Goal: Transaction & Acquisition: Book appointment/travel/reservation

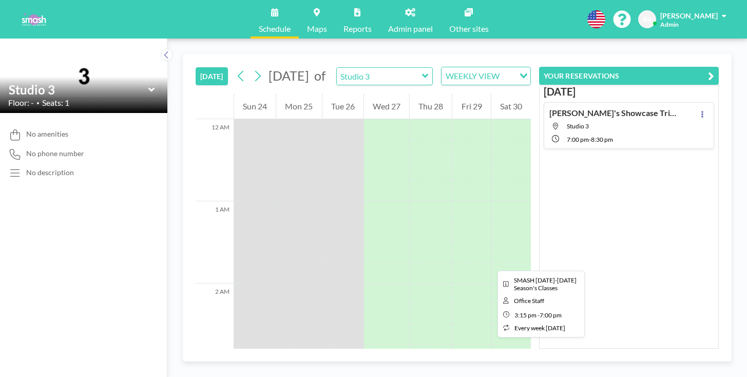
scroll to position [1052, 0]
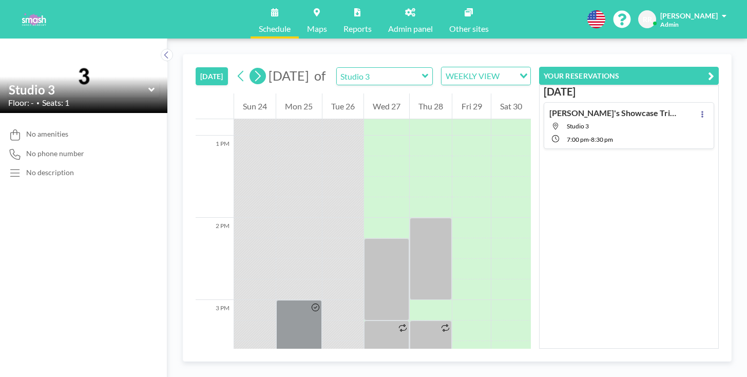
click at [250, 68] on button at bounding box center [258, 76] width 16 height 16
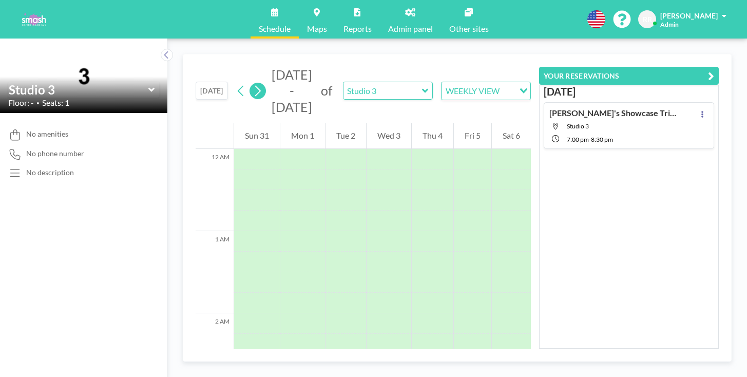
scroll to position [518, 0]
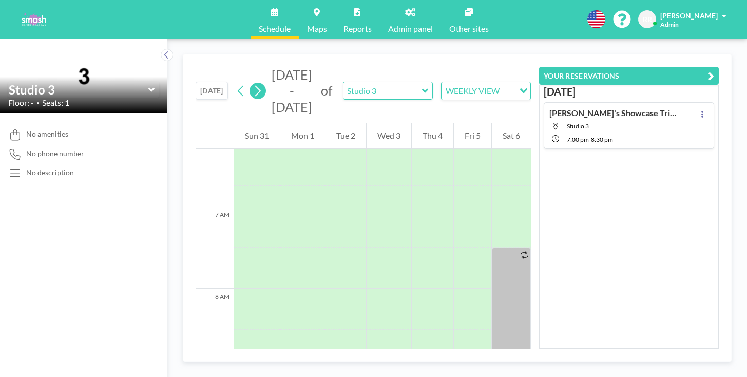
click at [250, 83] on button at bounding box center [258, 91] width 16 height 16
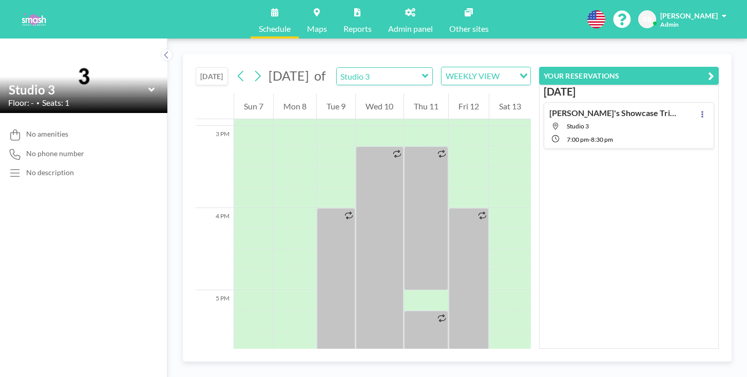
scroll to position [1266, 0]
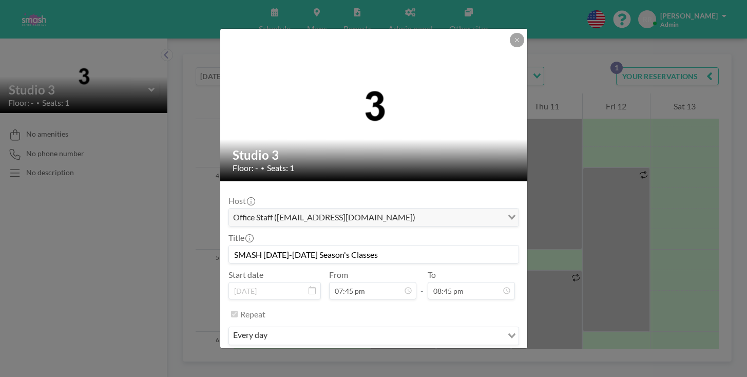
scroll to position [1258, 0]
click at [426, 357] on button "REMOVE" at bounding box center [429, 366] width 41 height 18
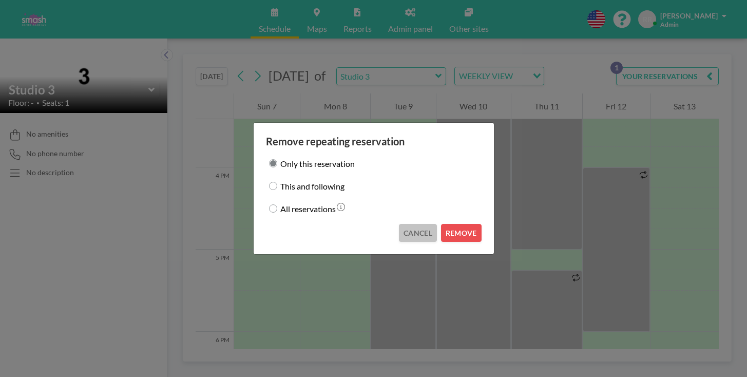
click at [406, 226] on button "CANCEL" at bounding box center [418, 233] width 38 height 18
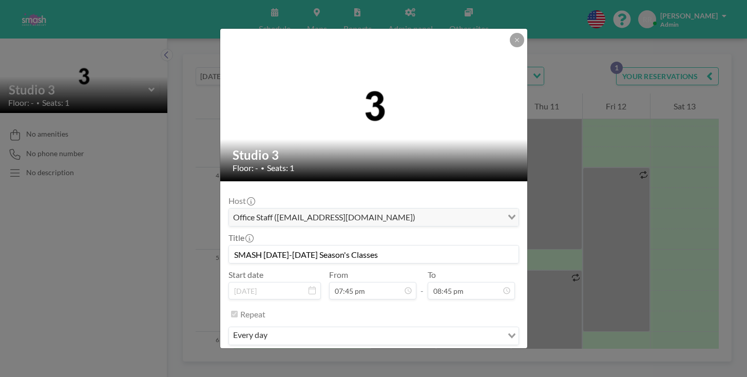
click at [417, 357] on button "REMOVE" at bounding box center [429, 366] width 41 height 18
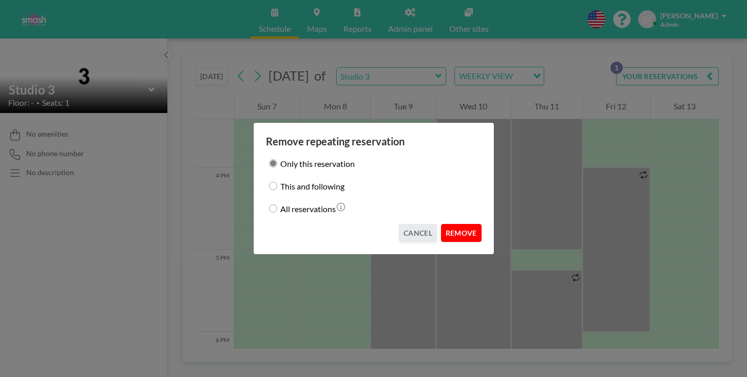
click at [443, 225] on button "REMOVE" at bounding box center [461, 233] width 41 height 18
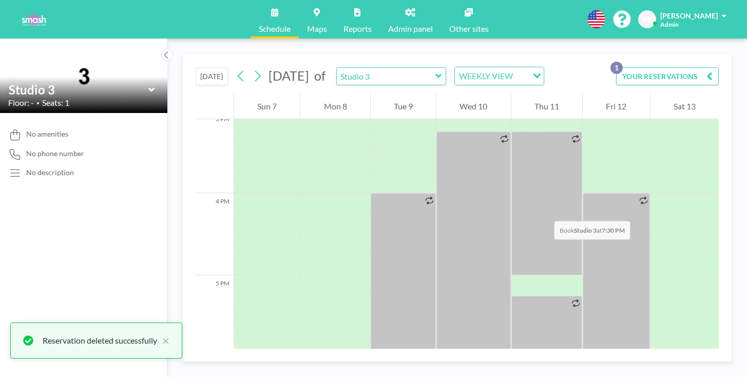
scroll to position [1240, 0]
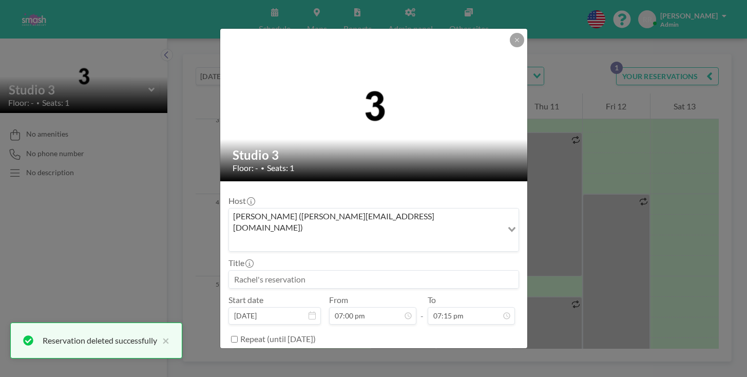
click at [286, 271] on input at bounding box center [374, 279] width 290 height 17
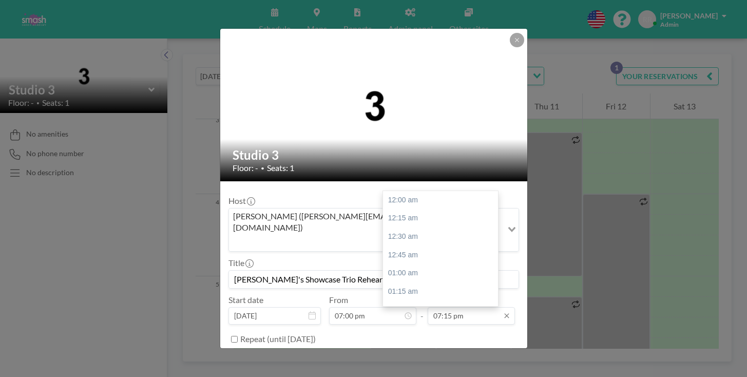
type input "[PERSON_NAME]'s Showcase Trio Rehearsal"
click at [439, 307] on input "07:15 pm" at bounding box center [471, 315] width 87 height 17
type input "08:30 pm"
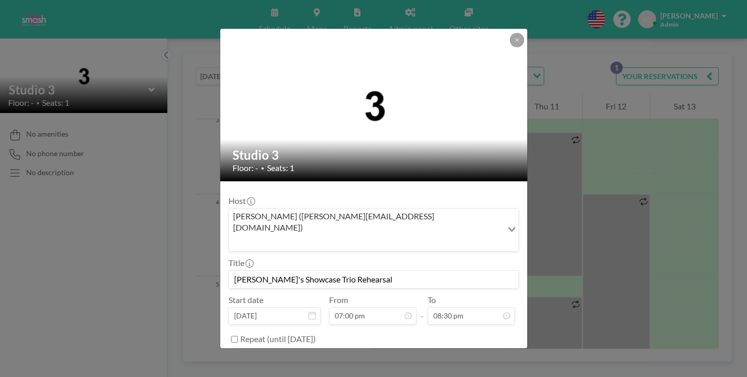
scroll to position [1305, 0]
click at [467, 356] on button "BOOK NOW" at bounding box center [493, 365] width 52 height 18
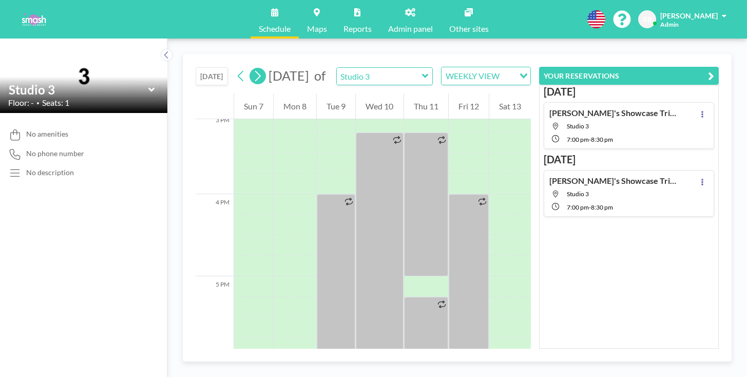
click at [253, 68] on icon at bounding box center [258, 75] width 10 height 15
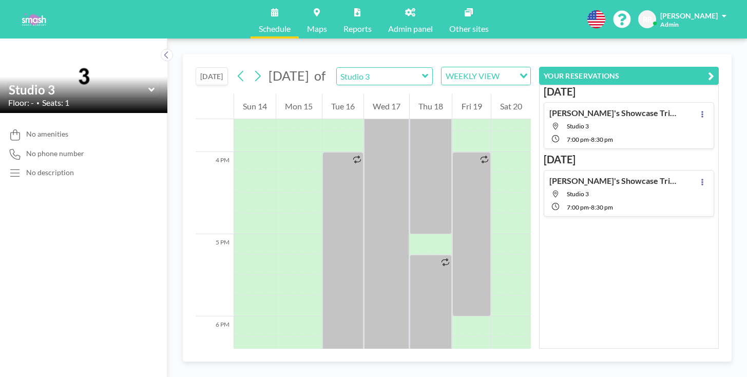
scroll to position [1294, 0]
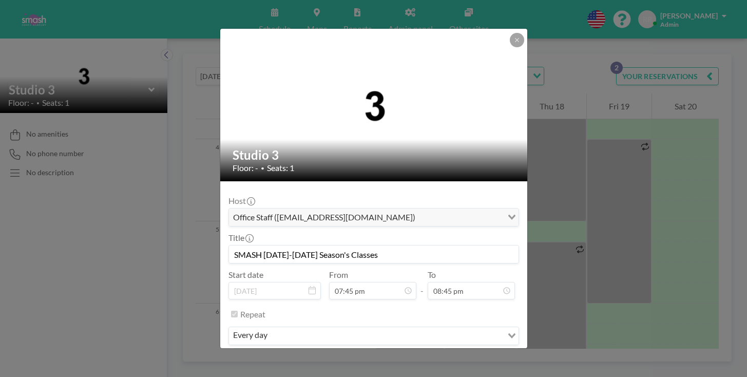
click at [417, 357] on button "REMOVE" at bounding box center [429, 366] width 41 height 18
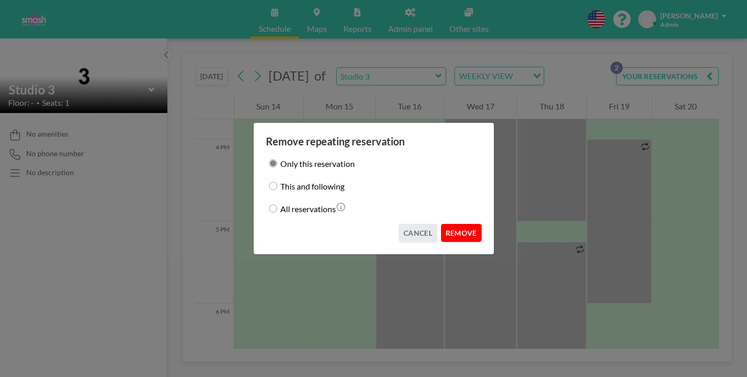
click at [445, 224] on button "REMOVE" at bounding box center [461, 233] width 41 height 18
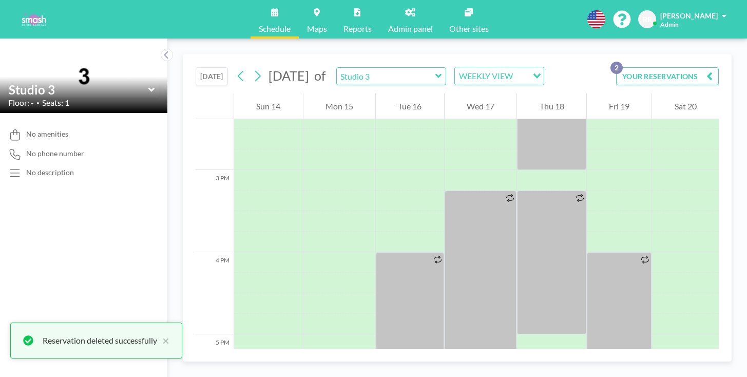
scroll to position [1180, 0]
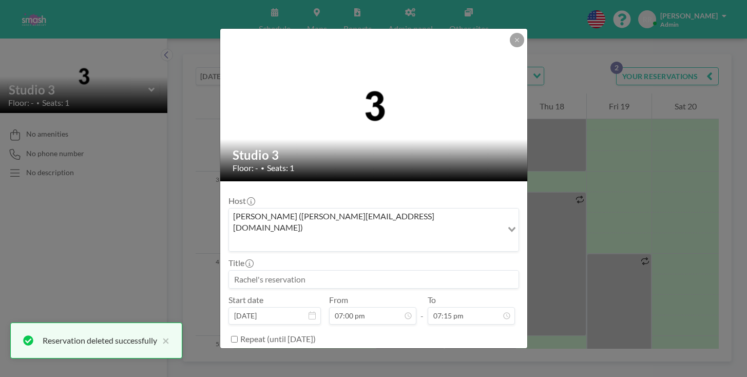
click at [282, 271] on input at bounding box center [374, 279] width 290 height 17
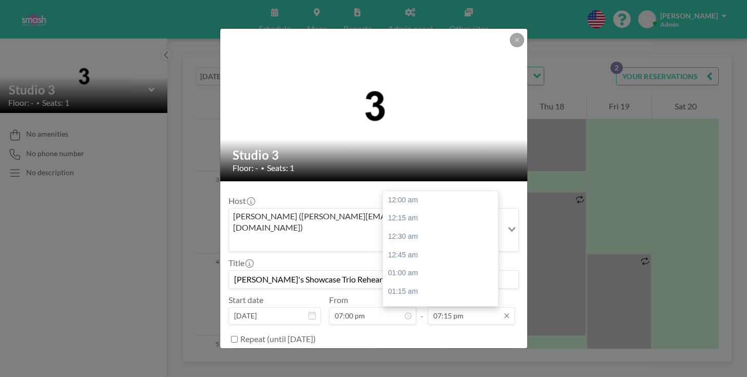
scroll to position [1226, 0]
type input "[PERSON_NAME]'s Showcase Trio Rehearsal"
click at [440, 307] on input "07:15 pm" at bounding box center [471, 315] width 87 height 17
type input "08:30 pm"
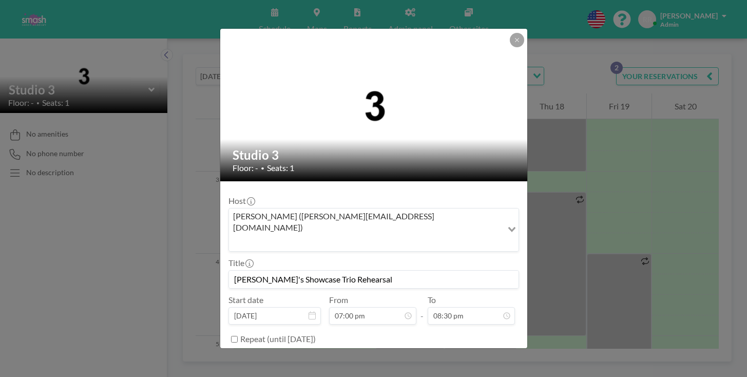
scroll to position [1305, 0]
click at [467, 356] on button "BOOK NOW" at bounding box center [493, 365] width 52 height 18
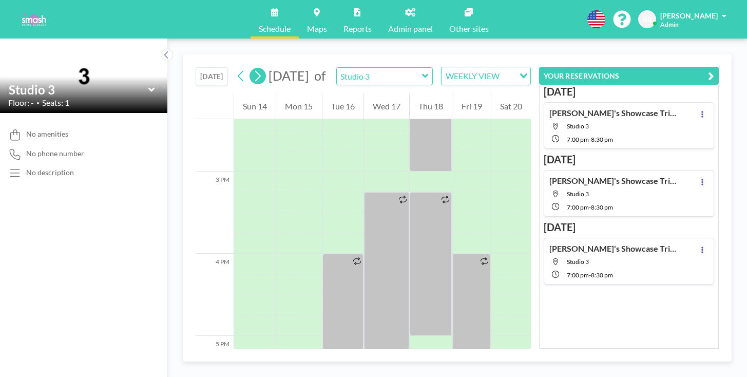
click at [250, 68] on button at bounding box center [258, 76] width 16 height 16
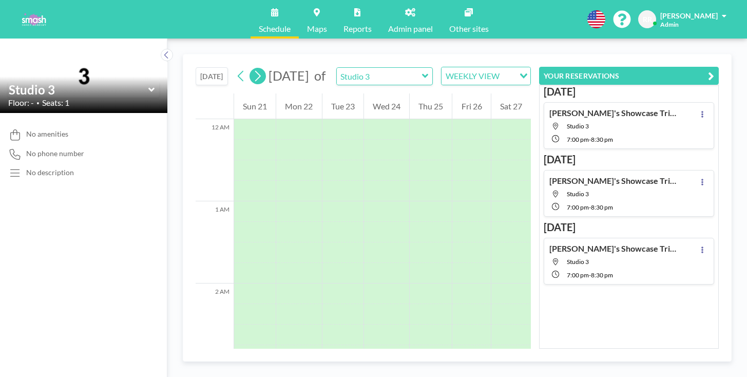
scroll to position [518, 0]
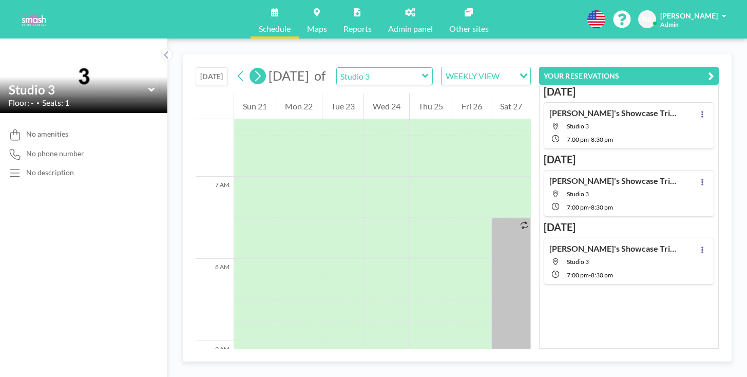
click at [250, 68] on button at bounding box center [258, 76] width 16 height 16
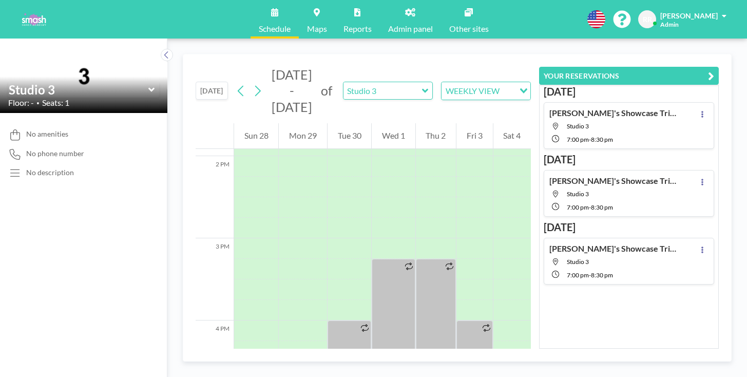
scroll to position [1187, 0]
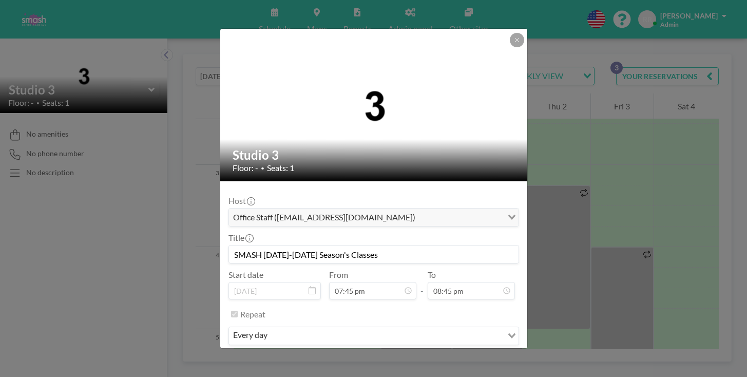
scroll to position [1258, 0]
click at [418, 357] on button "REMOVE" at bounding box center [429, 366] width 41 height 18
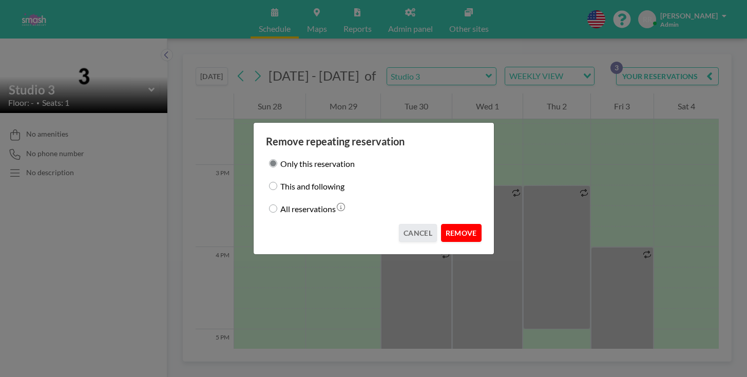
click at [441, 224] on button "REMOVE" at bounding box center [461, 233] width 41 height 18
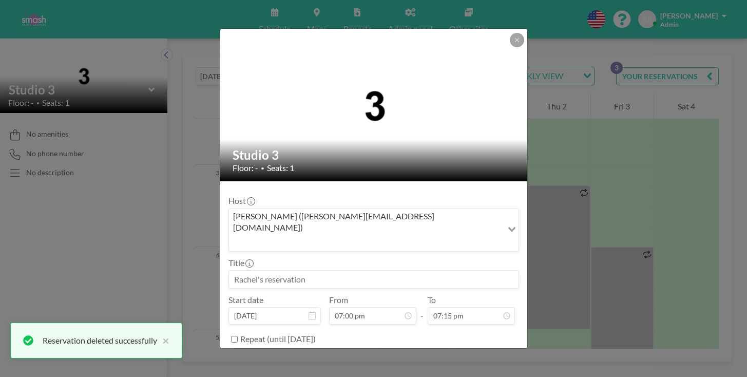
click at [269, 271] on input at bounding box center [374, 279] width 290 height 17
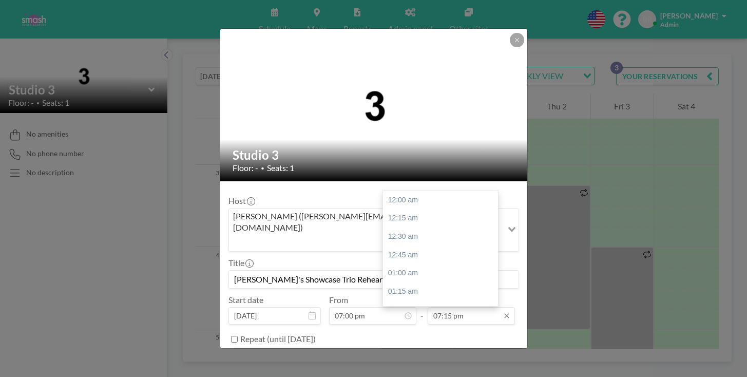
scroll to position [1226, 0]
type input "[PERSON_NAME]'s Showcase Trio Rehearsal"
click at [456, 307] on input "07:15 pm" at bounding box center [471, 315] width 87 height 17
type input "08:30 pm"
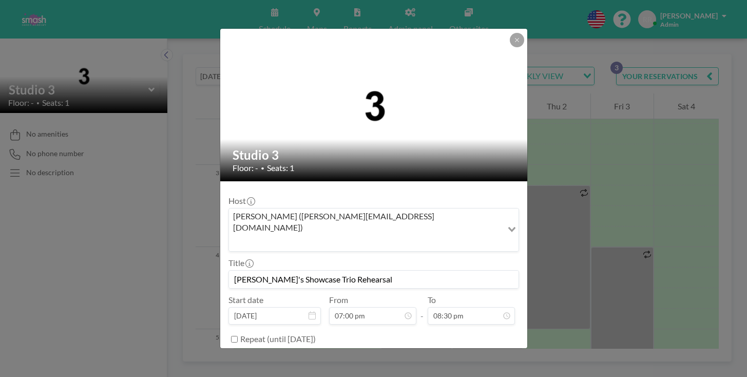
scroll to position [1305, 0]
click at [467, 356] on button "BOOK NOW" at bounding box center [493, 365] width 52 height 18
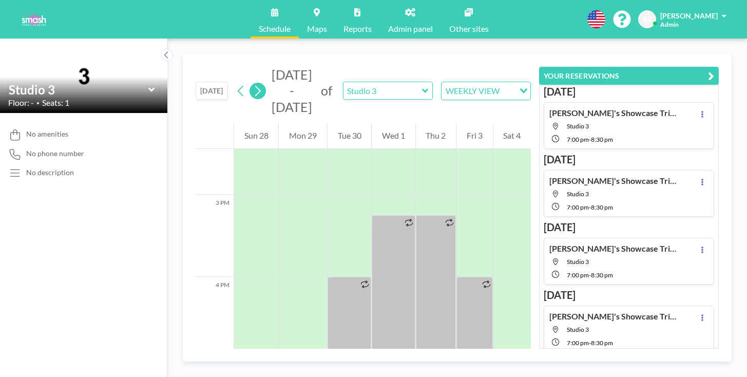
click at [253, 83] on icon at bounding box center [258, 90] width 10 height 15
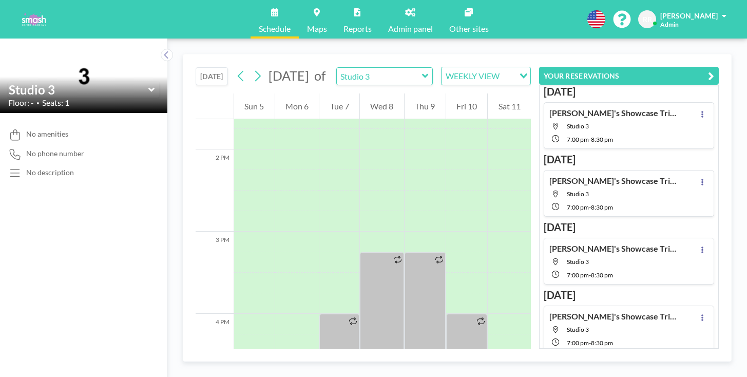
scroll to position [1122, 0]
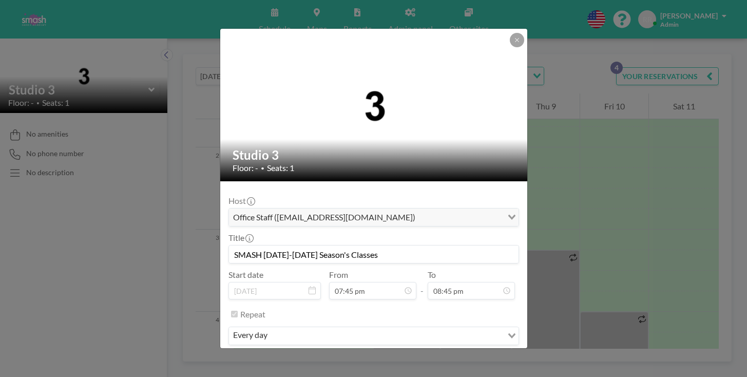
click at [414, 357] on button "REMOVE" at bounding box center [429, 366] width 41 height 18
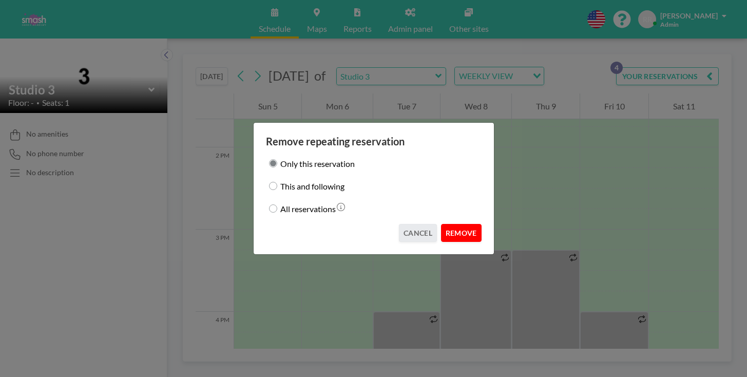
click at [444, 224] on button "REMOVE" at bounding box center [461, 233] width 41 height 18
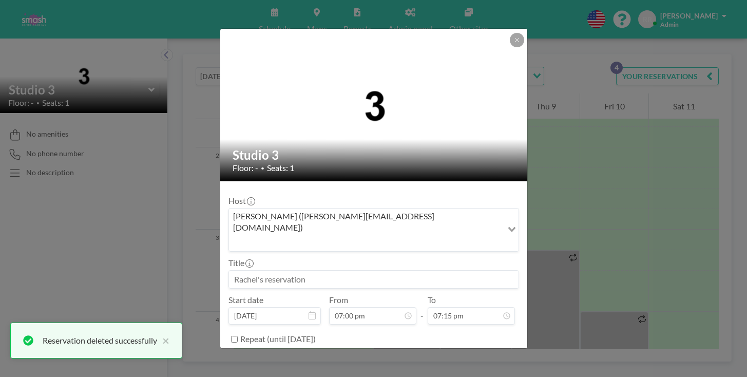
click at [281, 271] on input at bounding box center [374, 279] width 290 height 17
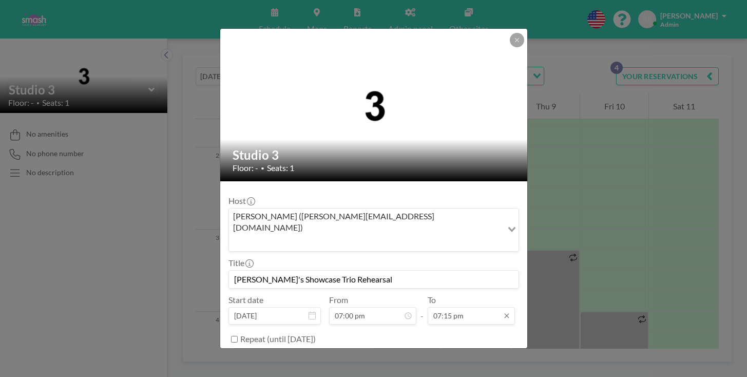
type input "[PERSON_NAME]'s Showcase Trio Rehearsal"
click at [431, 307] on input "07:15 pm" at bounding box center [471, 315] width 87 height 17
type input "08:30 pm"
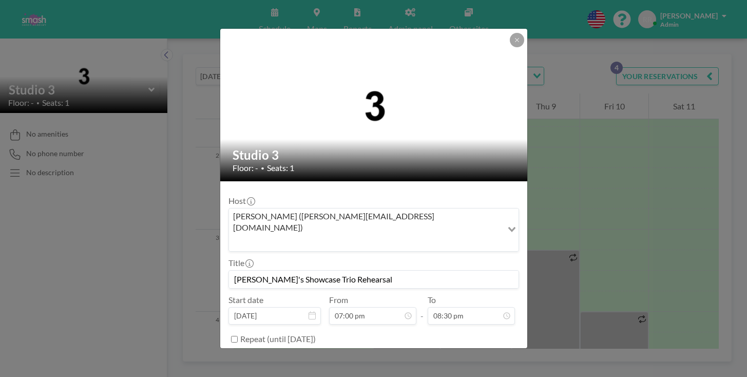
scroll to position [1305, 0]
click at [467, 356] on button "BOOK NOW" at bounding box center [493, 365] width 52 height 18
